Goal: Task Accomplishment & Management: Manage account settings

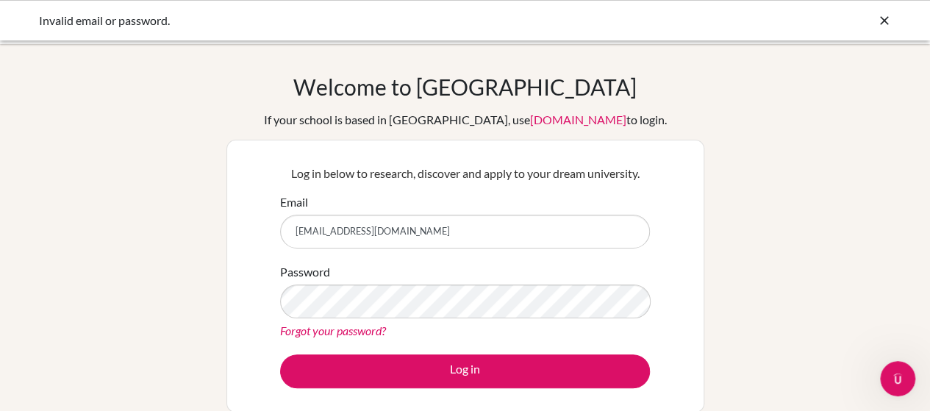
click at [338, 324] on link "Forgot your password?" at bounding box center [333, 330] width 106 height 14
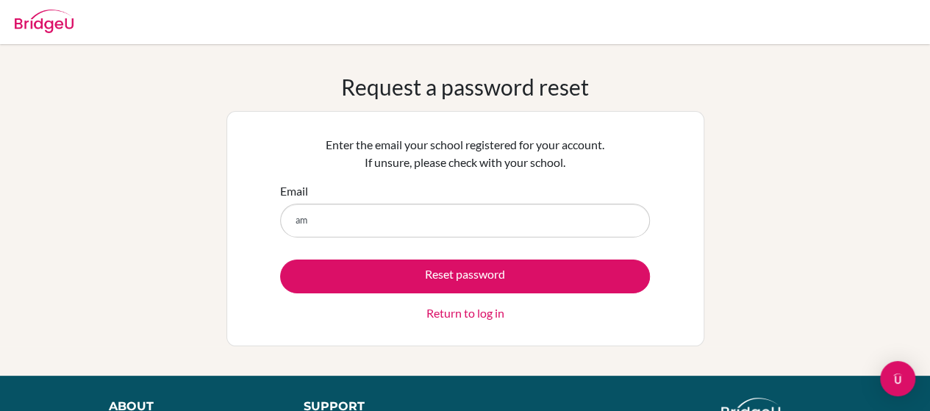
type input "[EMAIL_ADDRESS][DOMAIN_NAME]"
click at [387, 273] on button "Reset password" at bounding box center [465, 277] width 370 height 34
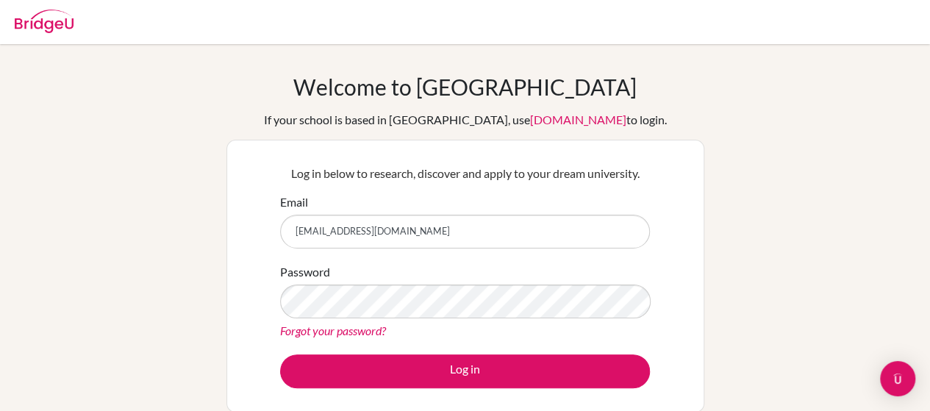
type input "[EMAIL_ADDRESS][DOMAIN_NAME]"
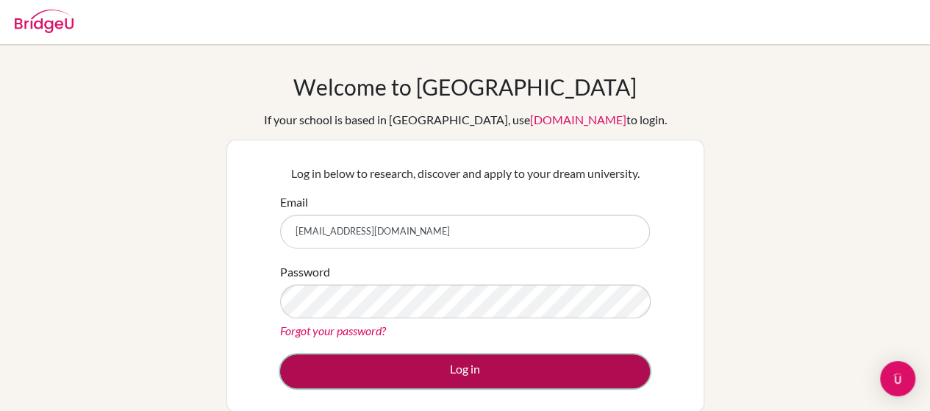
click at [409, 355] on button "Log in" at bounding box center [465, 371] width 370 height 34
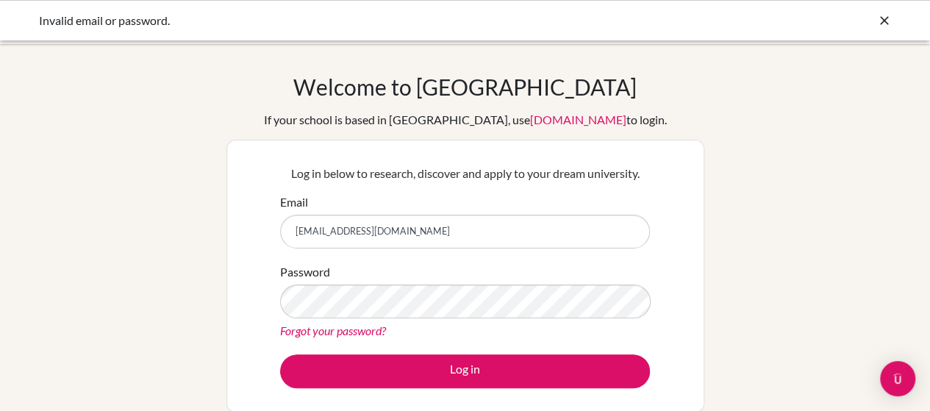
click at [348, 334] on link "Forgot your password?" at bounding box center [333, 330] width 106 height 14
click at [350, 331] on link "Forgot your password?" at bounding box center [333, 330] width 106 height 14
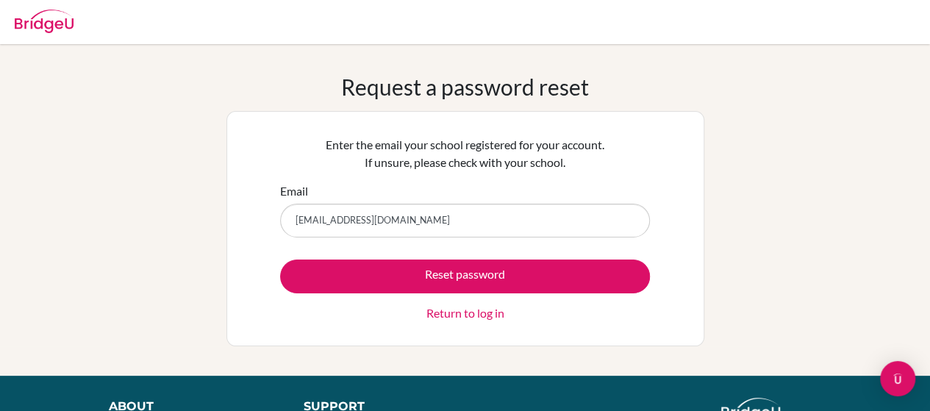
click at [375, 220] on input "[EMAIL_ADDRESS][DOMAIN_NAME]" at bounding box center [465, 221] width 370 height 34
click at [462, 226] on input "amiekamara@aismonrovia.org" at bounding box center [465, 221] width 370 height 34
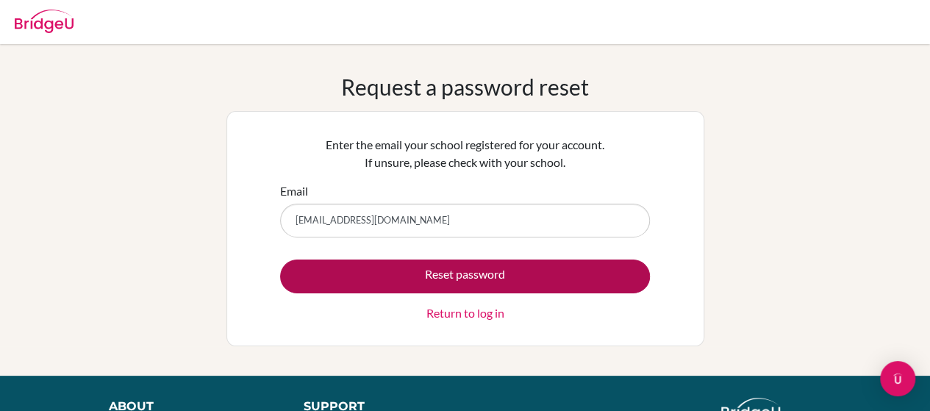
type input "amiekamara@aismonrovia.org"
click at [451, 270] on button "Reset password" at bounding box center [465, 277] width 370 height 34
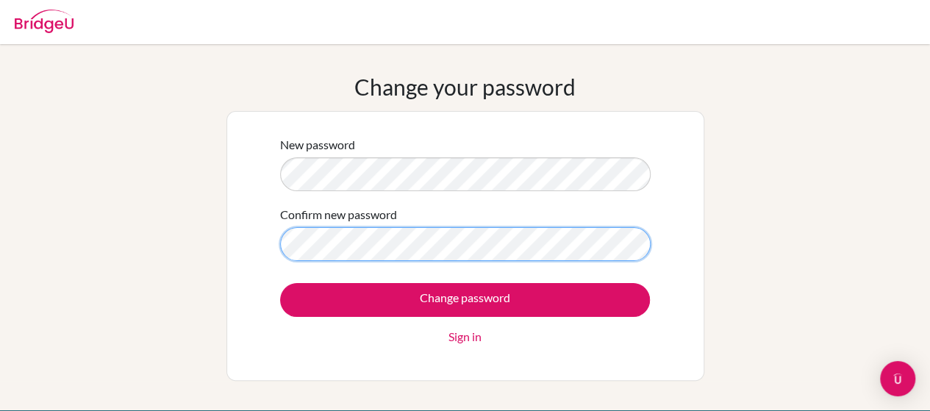
click at [280, 283] on input "Change password" at bounding box center [465, 300] width 370 height 34
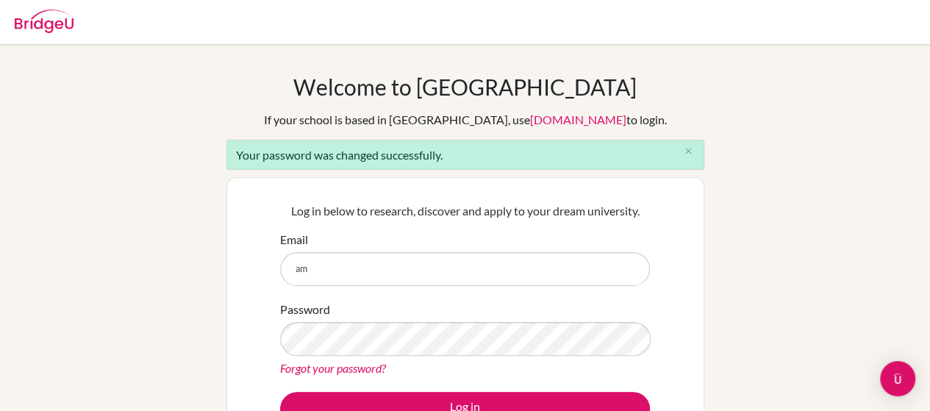
type input "[EMAIL_ADDRESS][DOMAIN_NAME]"
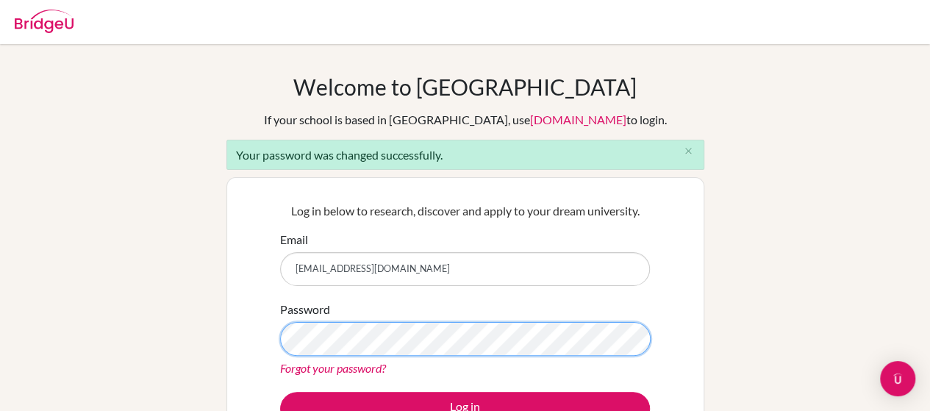
click at [280, 392] on button "Log in" at bounding box center [465, 409] width 370 height 34
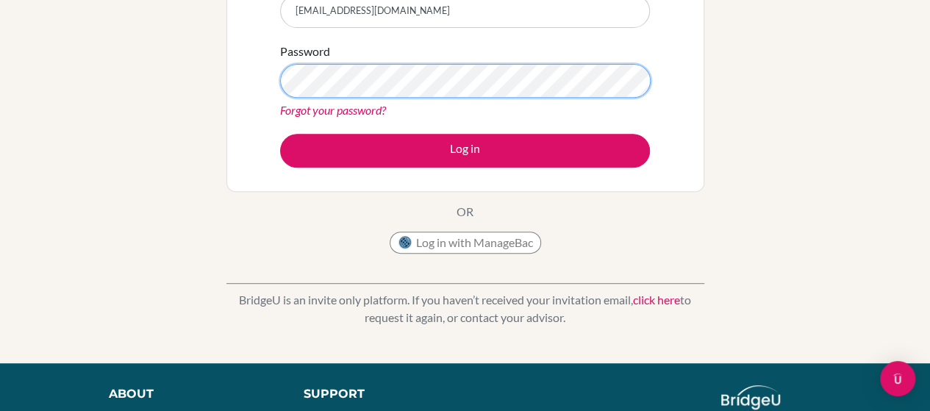
scroll to position [265, 0]
